Goal: Contribute content

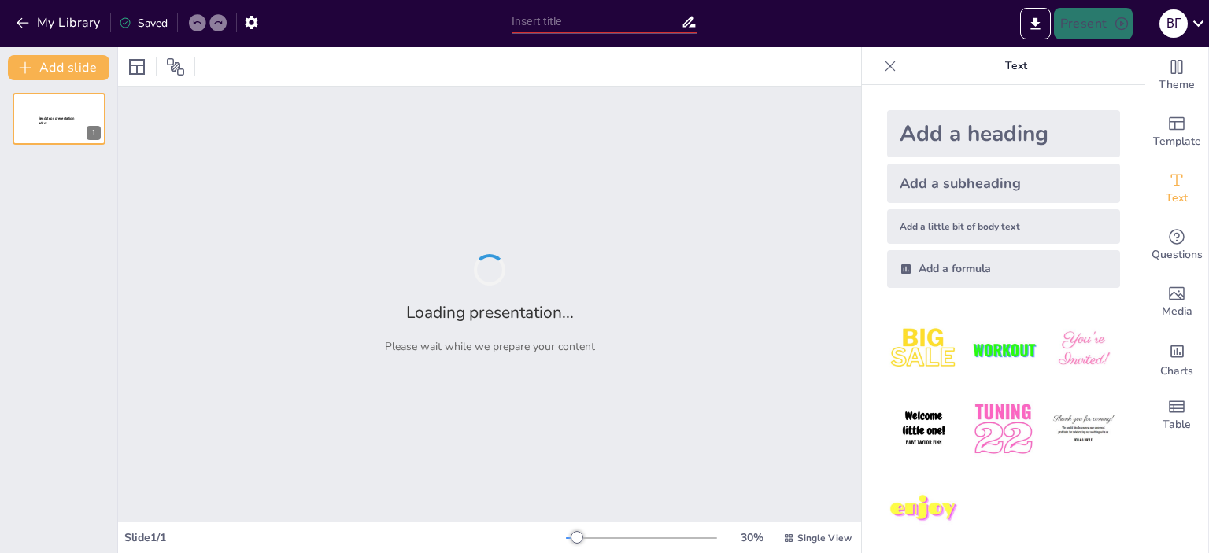
type input "Виконання соціальної програми підтримки молоді в Олександрійській громаді: [DAT…"
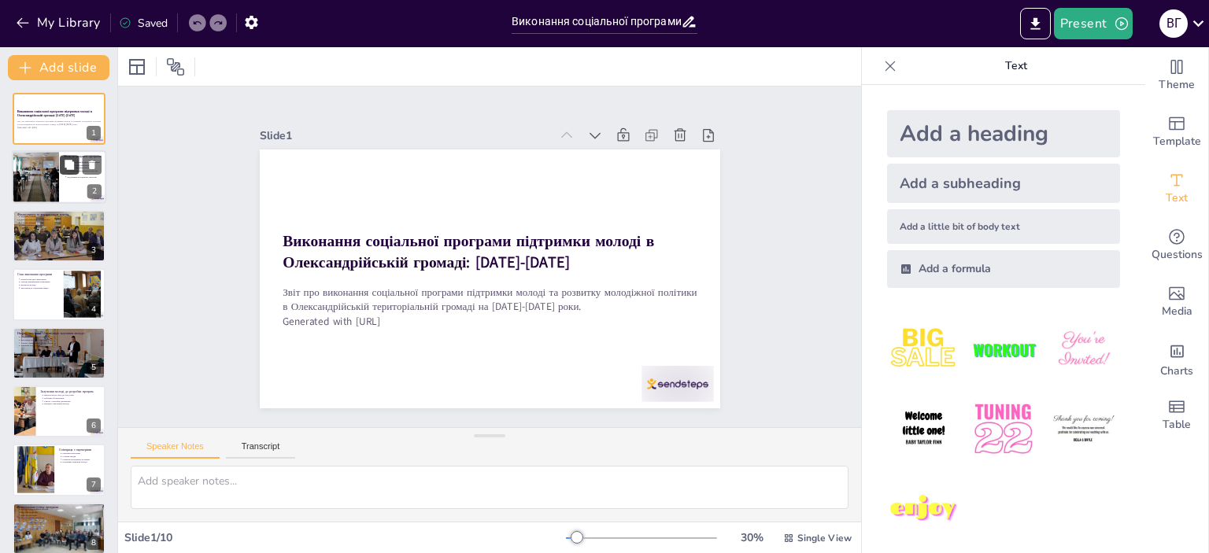
click at [63, 164] on button at bounding box center [69, 165] width 19 height 19
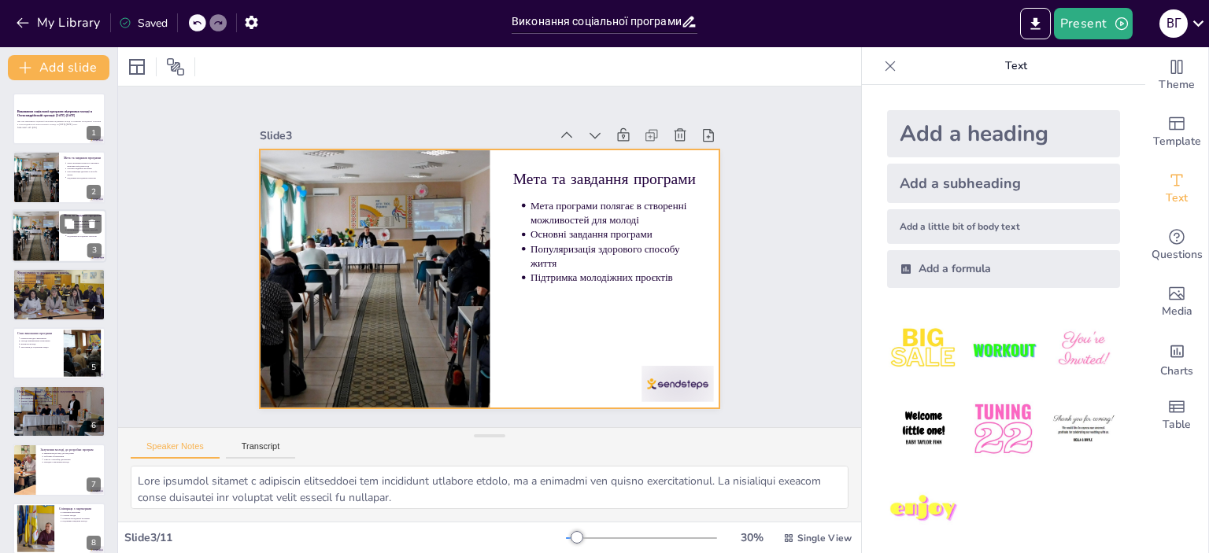
click at [60, 246] on div at bounding box center [59, 236] width 94 height 54
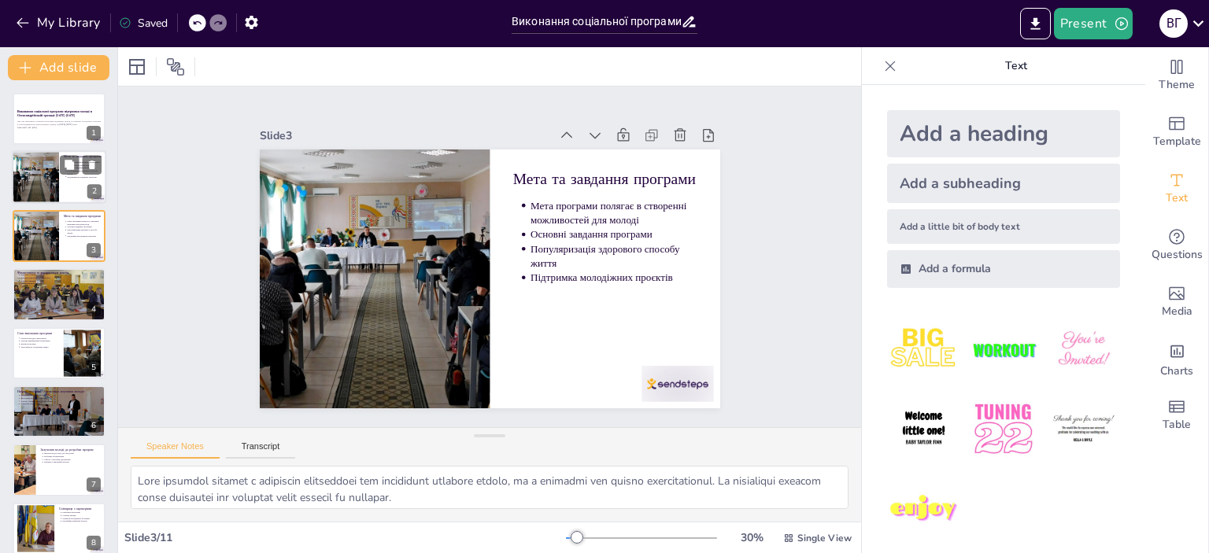
click at [54, 172] on div at bounding box center [35, 178] width 131 height 54
click at [47, 235] on div at bounding box center [35, 236] width 131 height 54
click at [50, 173] on div at bounding box center [35, 178] width 131 height 54
click at [51, 283] on p "Премія міського голови" at bounding box center [61, 284] width 82 height 3
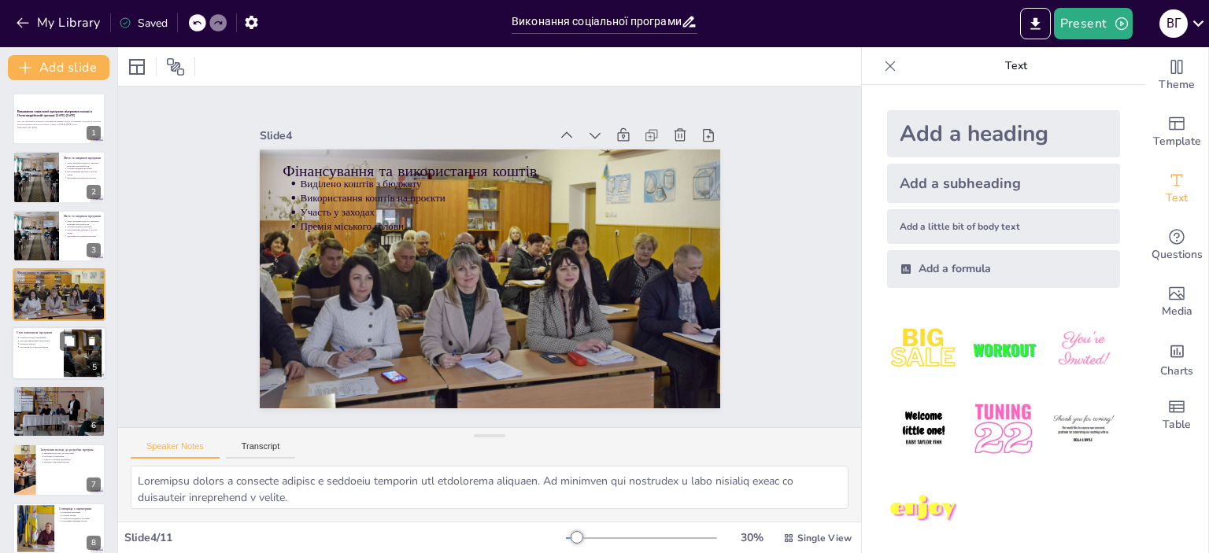
click at [44, 340] on p "Методи вимірювання показників" at bounding box center [39, 340] width 39 height 3
type textarea "Показові заходи демонструють успішність виконання програми. Вони допомагають зр…"
